Goal: Task Accomplishment & Management: Complete application form

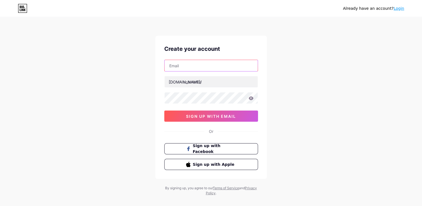
click at [195, 65] on input "text" at bounding box center [211, 65] width 93 height 11
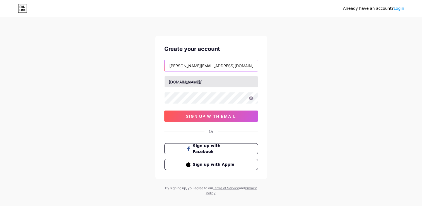
type input "[PERSON_NAME][EMAIL_ADDRESS][DOMAIN_NAME]"
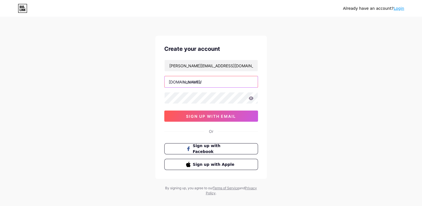
click at [191, 83] on input "text" at bounding box center [211, 81] width 93 height 11
type input "m"
type input "l"
type input "m"
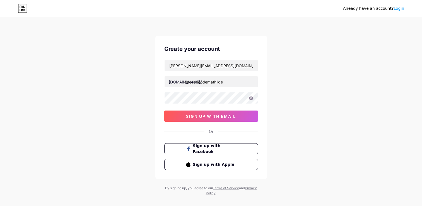
click at [268, 89] on div "Already have an account? Login Create your account [PERSON_NAME][EMAIL_ADDRESS]…" at bounding box center [211, 107] width 422 height 214
click at [251, 98] on icon at bounding box center [251, 98] width 5 height 4
click at [251, 98] on icon at bounding box center [251, 99] width 5 height 4
click at [183, 81] on input "ideesdecodemathilde" at bounding box center [211, 81] width 93 height 11
click at [343, 97] on div "Already have an account? Login Create your account [PERSON_NAME][EMAIL_ADDRESS]…" at bounding box center [211, 107] width 422 height 214
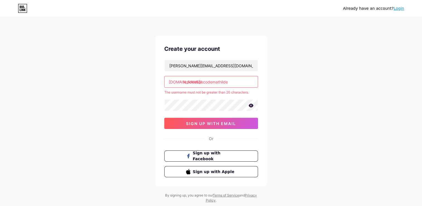
click at [188, 82] on input "lesideesdecodemathilde" at bounding box center [211, 81] width 93 height 11
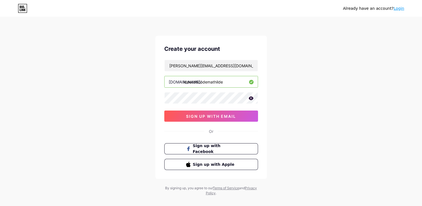
type input "ideesdecodemathilde"
click at [278, 88] on div "Already have an account? Login Create your account [PERSON_NAME][EMAIL_ADDRESS]…" at bounding box center [211, 107] width 422 height 214
click at [198, 115] on span "sign up with email" at bounding box center [211, 116] width 50 height 5
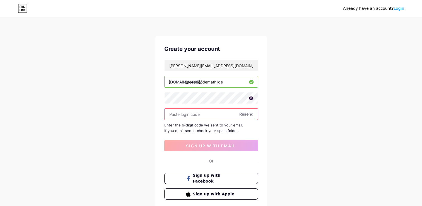
paste input "233809"
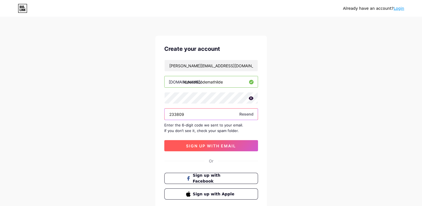
type input "233809"
click at [209, 149] on button "sign up with email" at bounding box center [211, 145] width 94 height 11
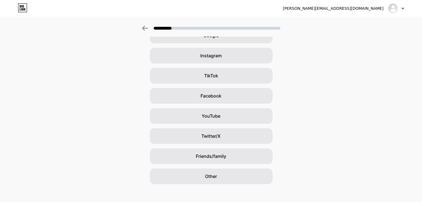
scroll to position [39, 0]
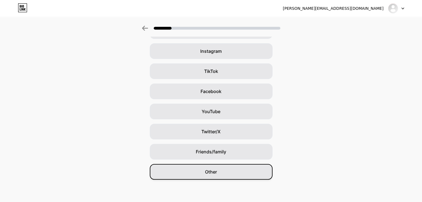
click at [228, 173] on div "Other" at bounding box center [211, 172] width 123 height 16
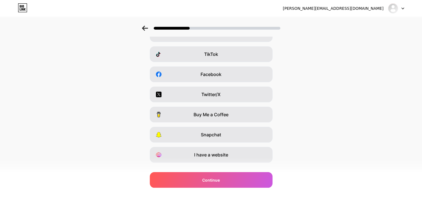
scroll to position [0, 0]
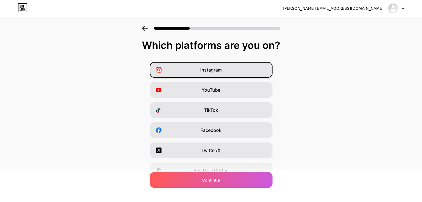
click at [243, 69] on div "Instagram" at bounding box center [211, 70] width 123 height 16
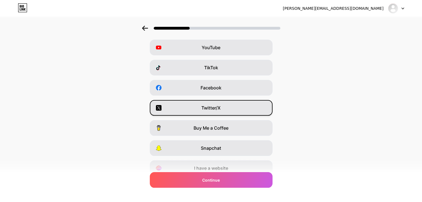
scroll to position [67, 0]
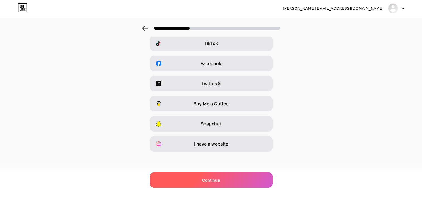
click at [214, 175] on div "Continue" at bounding box center [211, 180] width 123 height 16
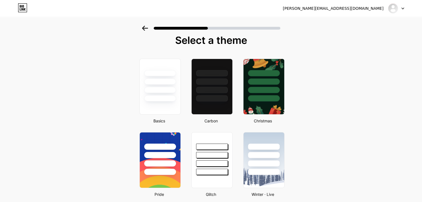
scroll to position [0, 0]
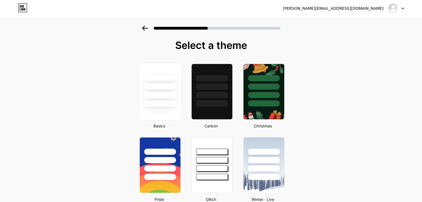
click at [152, 93] on div at bounding box center [160, 95] width 33 height 6
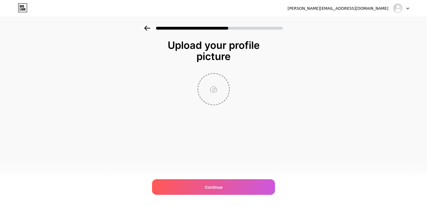
click at [207, 89] on input "file" at bounding box center [213, 89] width 31 height 31
type input "C:\fakepath\Vert et Violet Élégant Logo Designer d'Intérieur (2).png"
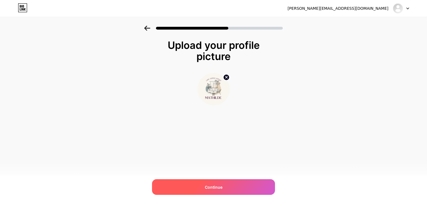
click at [216, 185] on span "Continue" at bounding box center [214, 187] width 18 height 6
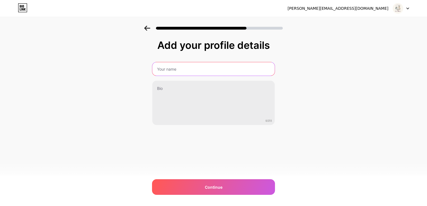
click at [187, 69] on input "text" at bounding box center [213, 68] width 122 height 13
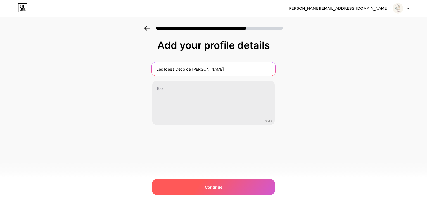
type input "Les Idées Déco de [PERSON_NAME]"
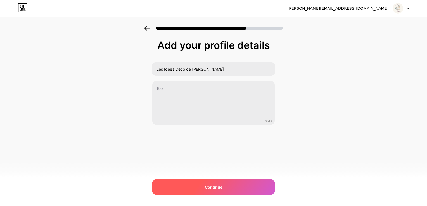
click at [246, 192] on div "Continue" at bounding box center [213, 187] width 123 height 16
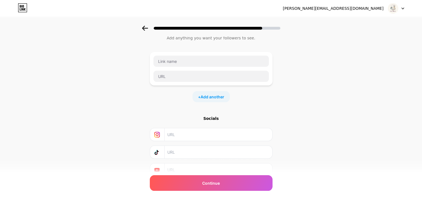
scroll to position [28, 0]
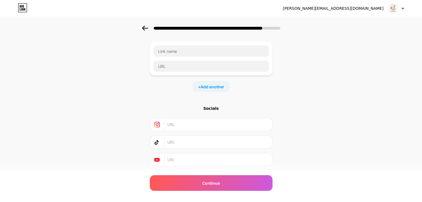
click at [180, 123] on input "text" at bounding box center [218, 124] width 101 height 13
paste input "[URL][DOMAIN_NAME][DOMAIN_NAME]"
type input "[URL][DOMAIN_NAME][DOMAIN_NAME]"
click at [175, 94] on div "Start with a link Add anything you want your followers to see. + Add another So…" at bounding box center [211, 89] width 123 height 154
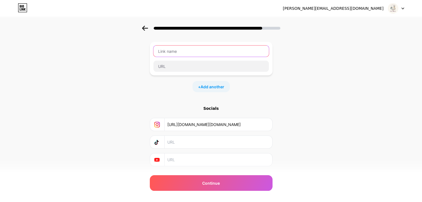
click at [188, 51] on input "text" at bounding box center [212, 51] width 116 height 11
type input "Pinterest"
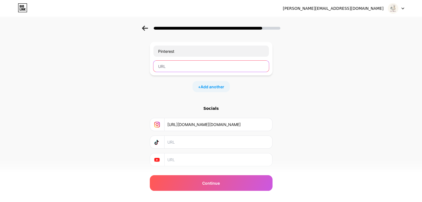
click at [188, 68] on input "text" at bounding box center [212, 66] width 116 height 11
paste input "[URL][DOMAIN_NAME]"
type input "[URL][DOMAIN_NAME]"
click at [252, 79] on div "Pinterest [URL][DOMAIN_NAME] + Add another" at bounding box center [211, 67] width 123 height 50
click at [223, 83] on div "+ Add another" at bounding box center [211, 86] width 37 height 11
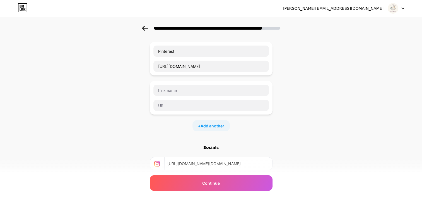
click at [264, 126] on div "+ Add another" at bounding box center [211, 125] width 123 height 11
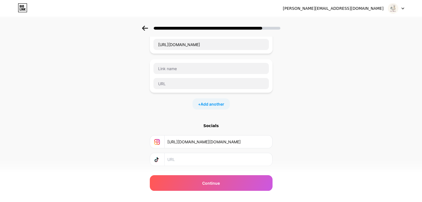
scroll to position [80, 0]
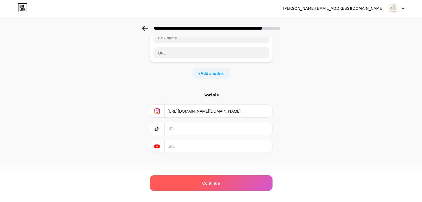
click at [207, 184] on span "Continue" at bounding box center [211, 183] width 18 height 6
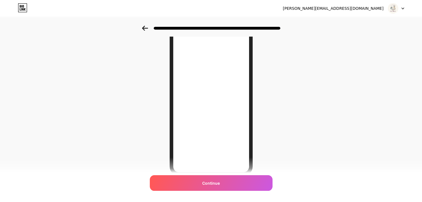
scroll to position [56, 0]
click at [147, 25] on div at bounding box center [211, 27] width 422 height 20
click at [148, 26] on icon at bounding box center [145, 28] width 6 height 5
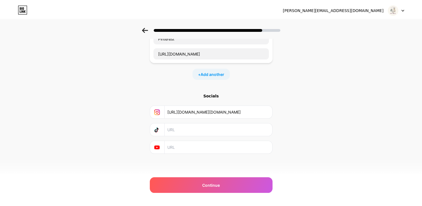
scroll to position [0, 0]
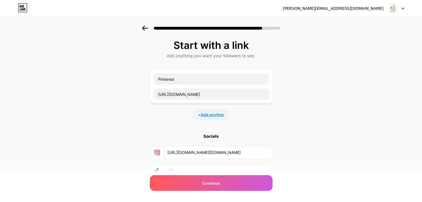
click at [212, 115] on span "Add another" at bounding box center [213, 115] width 24 height 6
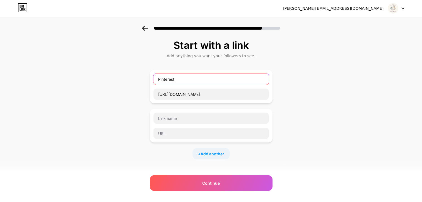
click at [160, 79] on input "Pinterest" at bounding box center [212, 78] width 116 height 11
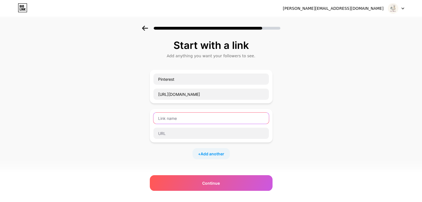
click at [174, 117] on input "text" at bounding box center [212, 118] width 116 height 11
type input "R"
type input "Blog"
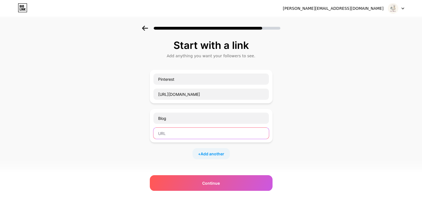
click at [172, 138] on input "text" at bounding box center [212, 133] width 116 height 11
paste input "[URL][DOMAIN_NAME]"
type input "[URL][DOMAIN_NAME]"
click at [303, 121] on div "Start with a link Add anything you want your followers to see. Pinterest [URL][…" at bounding box center [211, 143] width 422 height 235
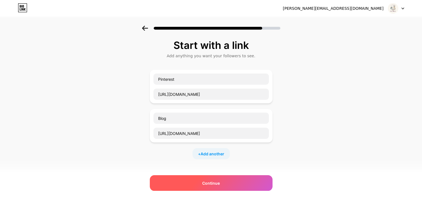
click at [218, 186] on div "Continue" at bounding box center [211, 183] width 123 height 16
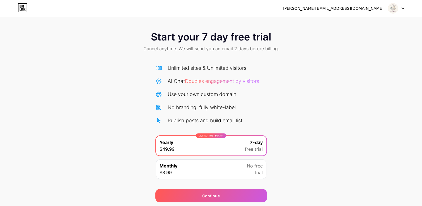
click at [397, 7] on img at bounding box center [393, 8] width 11 height 11
click at [401, 6] on div at bounding box center [396, 8] width 16 height 10
click at [21, 7] on icon at bounding box center [22, 7] width 9 height 9
click at [405, 4] on div "[PERSON_NAME][EMAIL_ADDRESS][DOMAIN_NAME] Logout" at bounding box center [211, 8] width 422 height 10
click at [403, 6] on div at bounding box center [396, 8] width 16 height 10
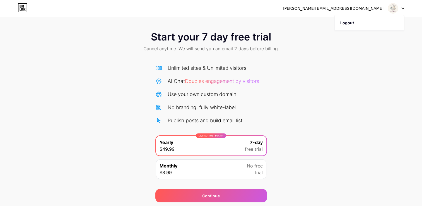
click at [397, 9] on img at bounding box center [393, 8] width 11 height 11
click at [18, 8] on icon at bounding box center [22, 8] width 9 height 9
click at [395, 12] on img at bounding box center [393, 8] width 11 height 11
click at [359, 23] on li "Logout" at bounding box center [369, 22] width 69 height 15
